Goal: Information Seeking & Learning: Learn about a topic

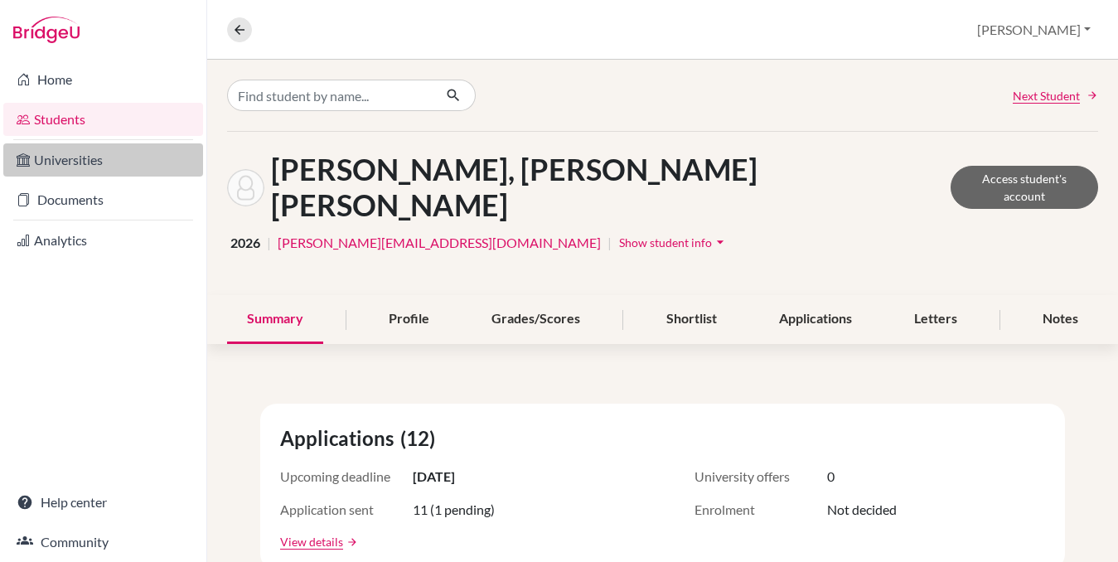
click at [56, 166] on link "Universities" at bounding box center [103, 159] width 200 height 33
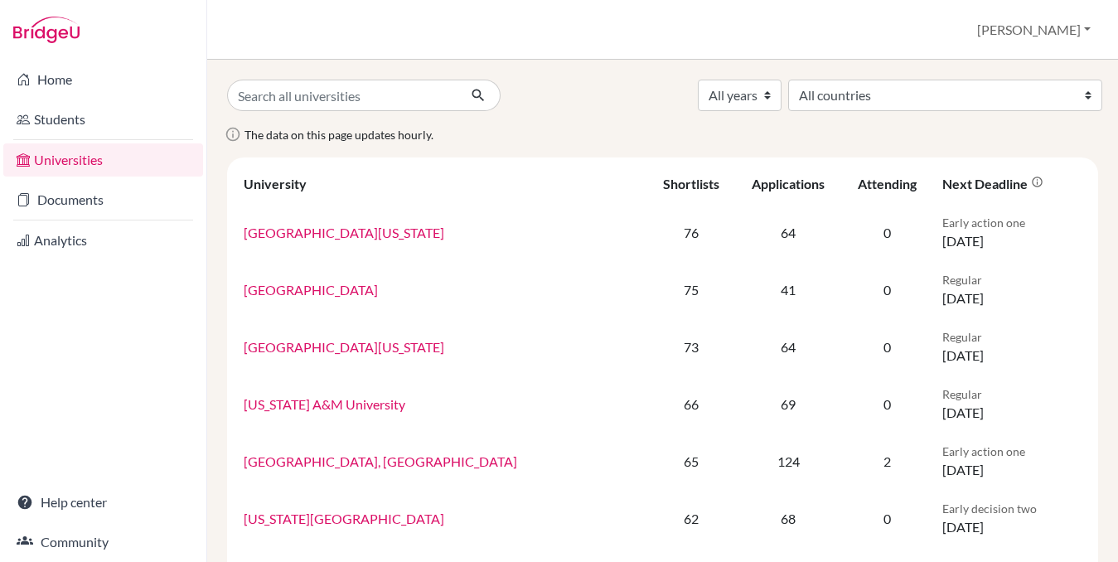
click at [392, 100] on input "Search all universities" at bounding box center [342, 95] width 230 height 31
type input "american"
click at [457, 80] on button "submit" at bounding box center [479, 95] width 44 height 31
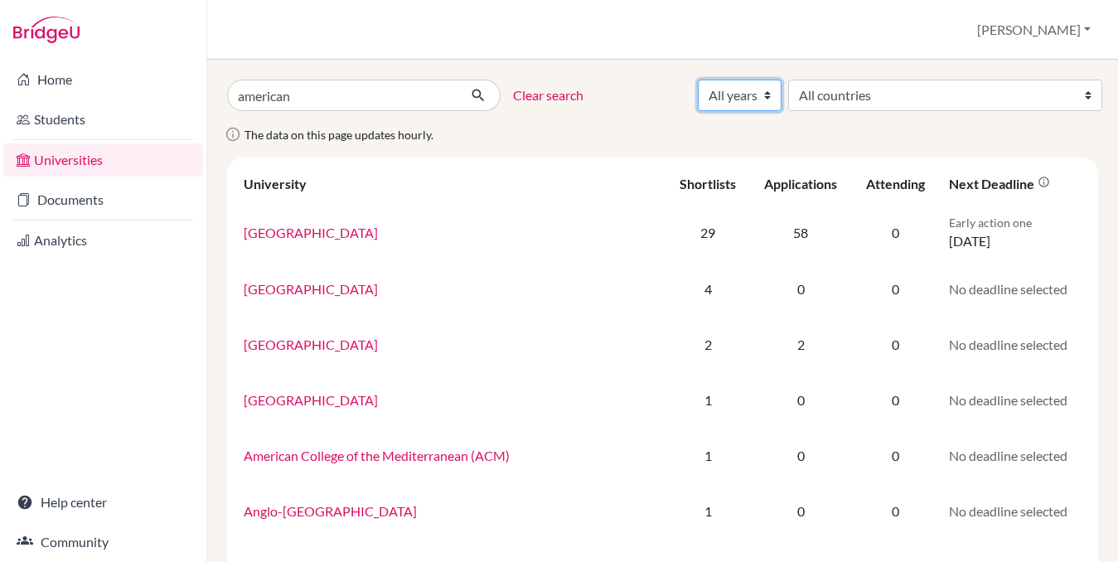
click at [781, 96] on select "All years 2027 2026 2025 2024 2023 2022 2021 2020 2019 2018" at bounding box center [740, 95] width 84 height 31
select select "2026"
click at [781, 80] on select "All years 2027 2026 2025 2024 2023 2022 2021 2020 2019 2018" at bounding box center [740, 95] width 84 height 31
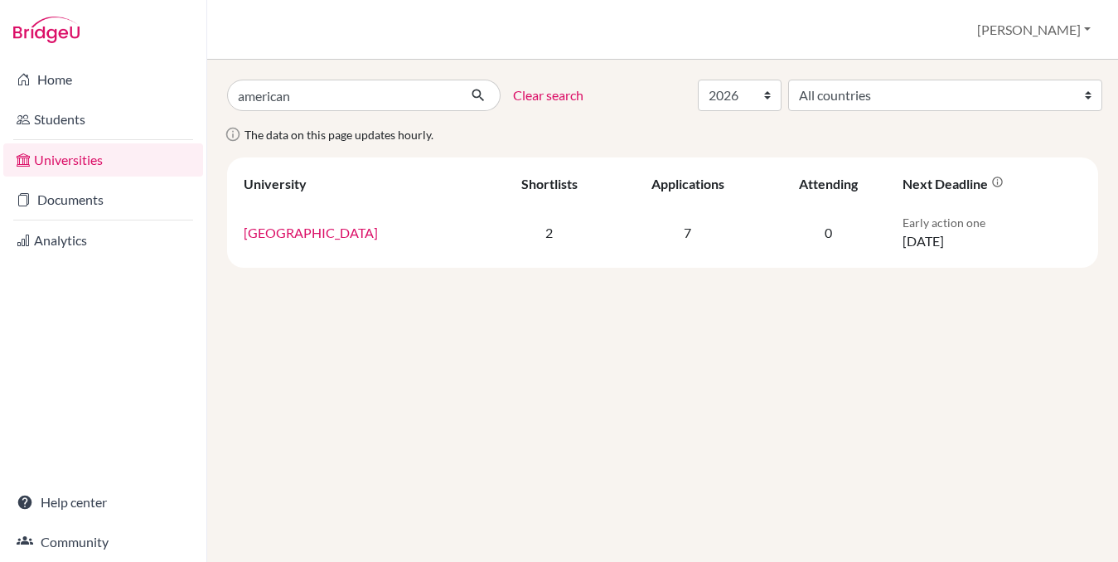
select select "2026"
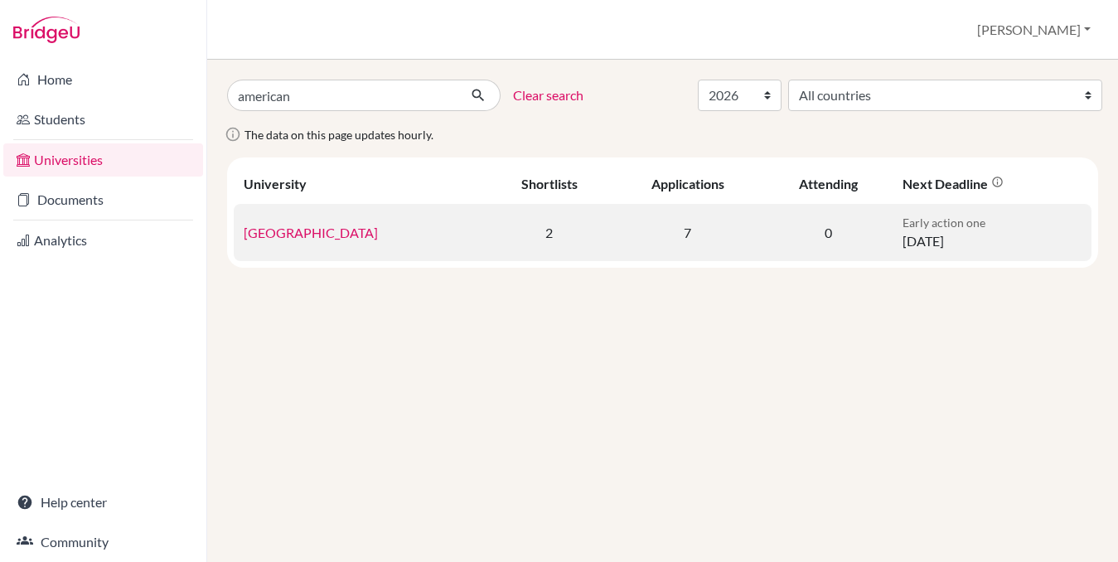
click at [322, 239] on link "[GEOGRAPHIC_DATA]" at bounding box center [311, 233] width 134 height 16
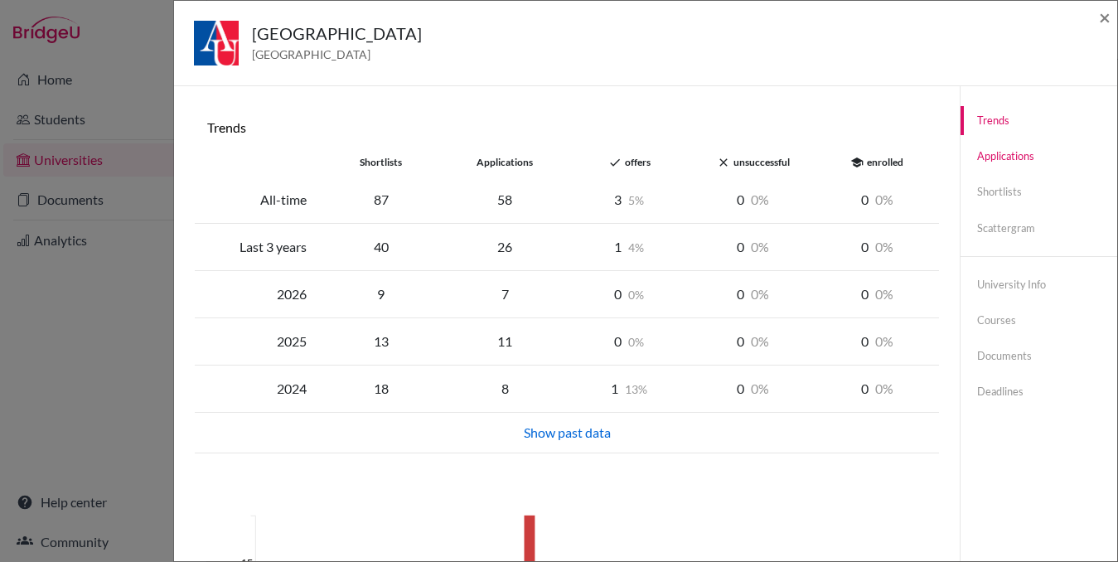
click at [1038, 152] on link "Applications" at bounding box center [1038, 156] width 157 height 29
